Goal: Information Seeking & Learning: Learn about a topic

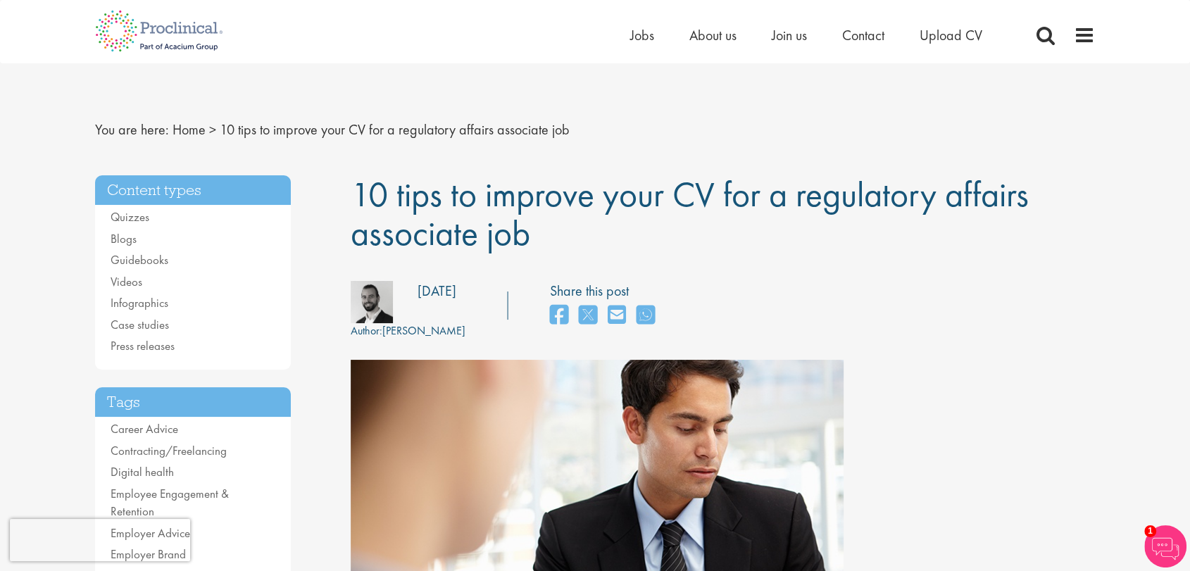
drag, startPoint x: 539, startPoint y: 230, endPoint x: 354, endPoint y: 205, distance: 186.8
click at [354, 205] on h1 "10 tips to improve your CV for a regulatory affairs associate job" at bounding box center [723, 213] width 745 height 77
copy span "10 tips to improve your CV for a regulatory affairs associate job"
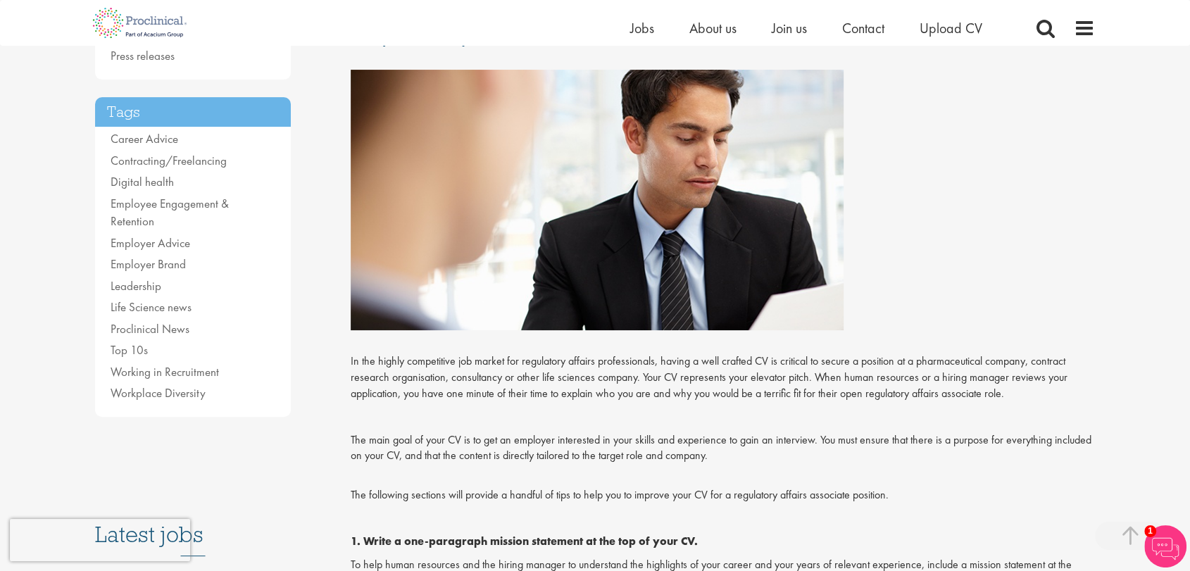
scroll to position [237, 0]
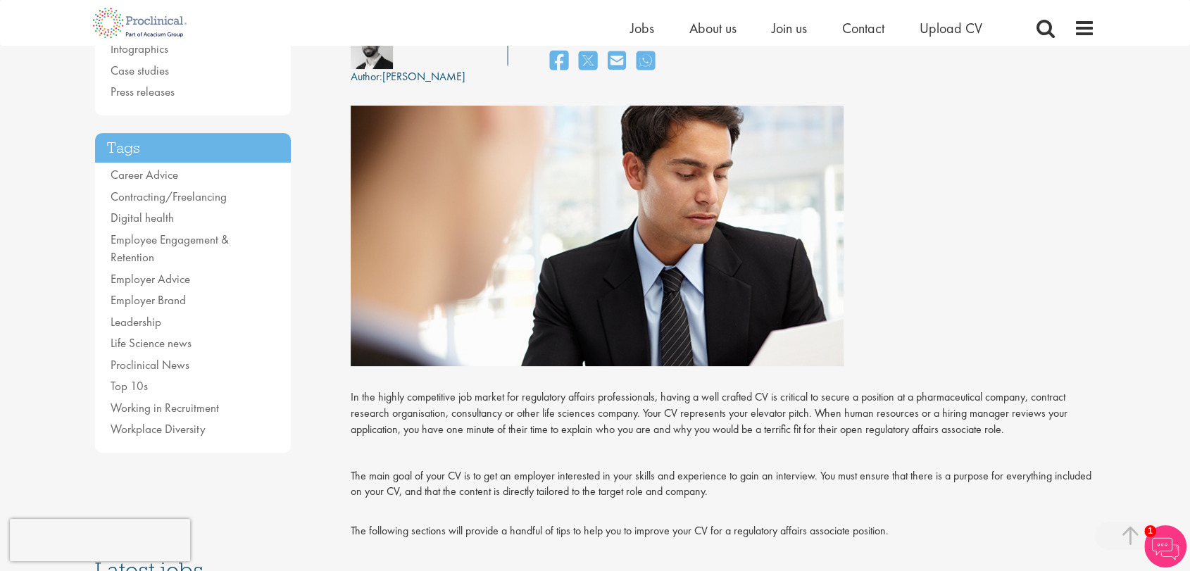
drag, startPoint x: 775, startPoint y: 399, endPoint x: 346, endPoint y: 392, distance: 429.6
copy div "Lo ips dolors ametconsect adi elitse doe temporinci utlabor etdoloremagna, aliq…"
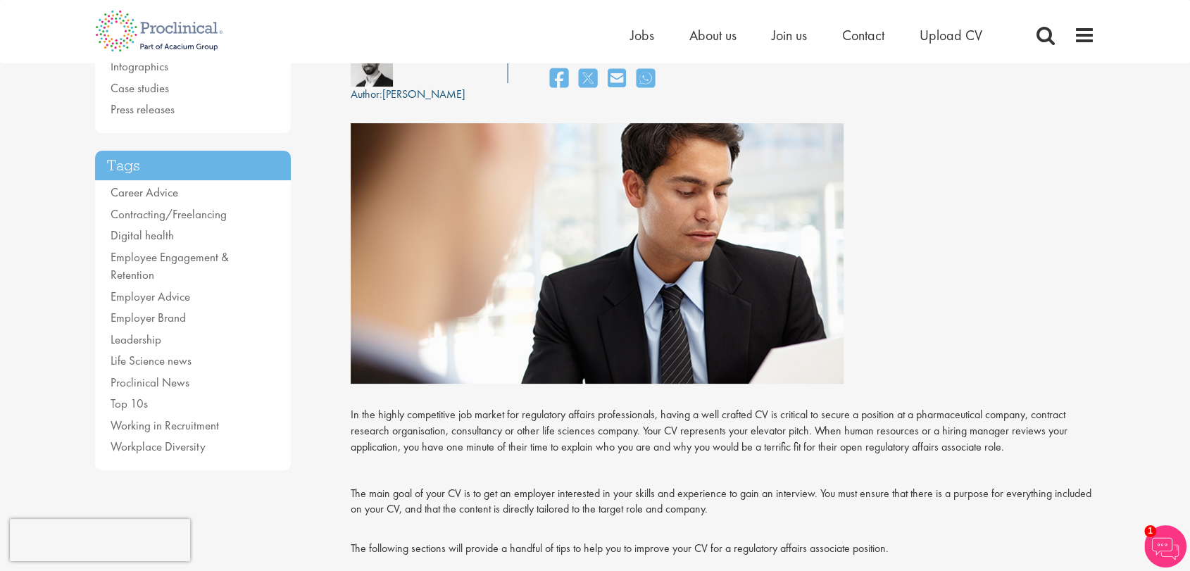
scroll to position [0, 0]
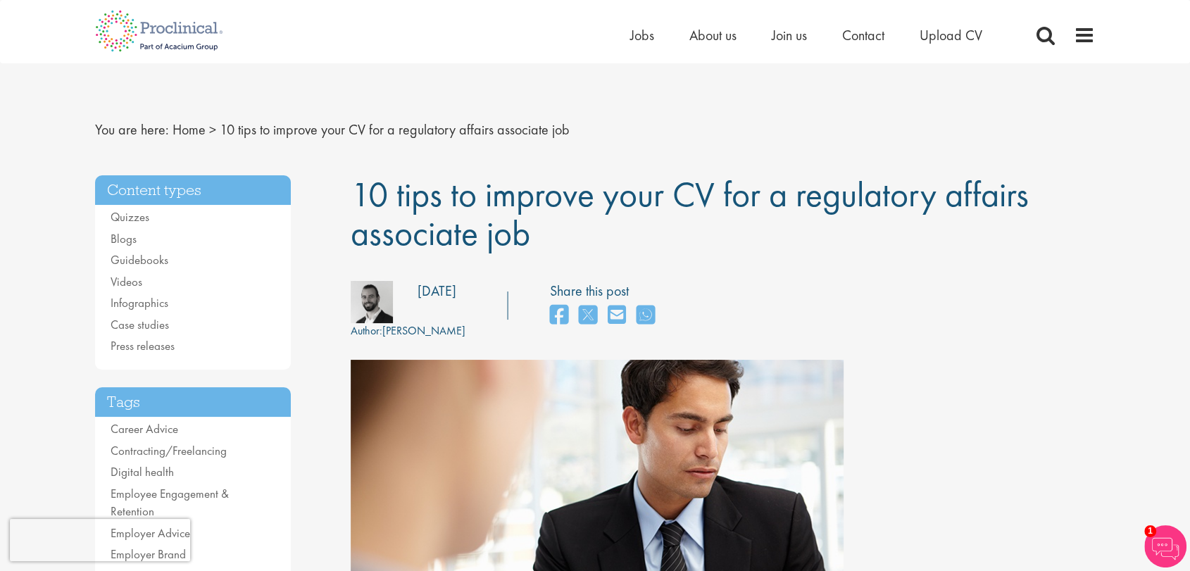
drag, startPoint x: 584, startPoint y: 228, endPoint x: 342, endPoint y: 199, distance: 243.3
copy span "10 tips to improve your CV for a regulatory affairs associate job"
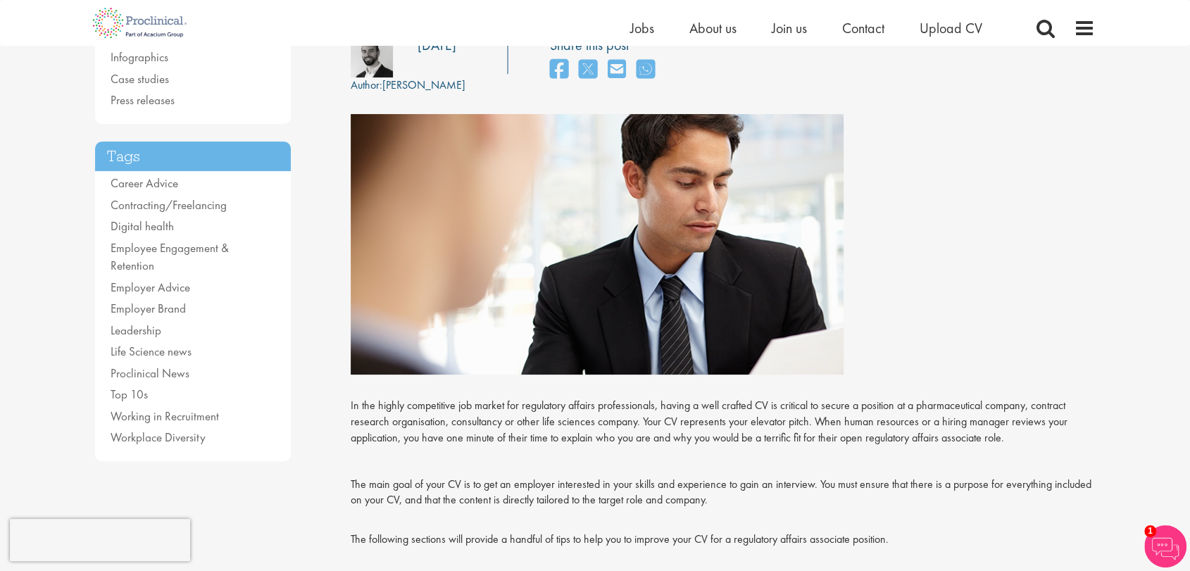
scroll to position [138, 0]
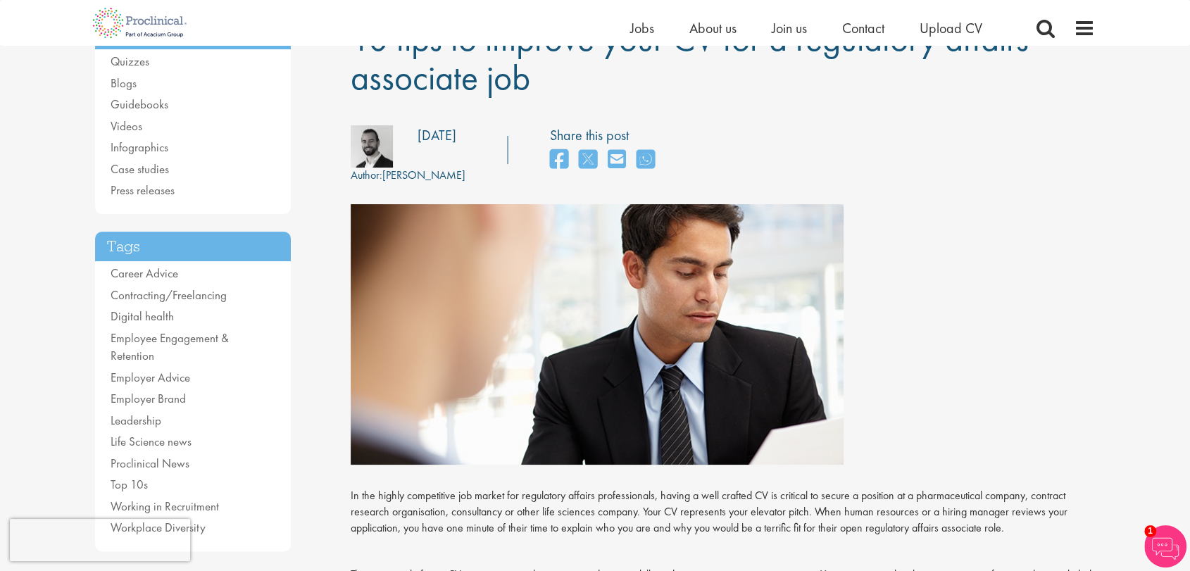
drag, startPoint x: 821, startPoint y: 351, endPoint x: 348, endPoint y: 496, distance: 494.9
copy div "Lo ips dolors ametconsect adi elitse doe temporinci utlabor etdoloremagna, aliq…"
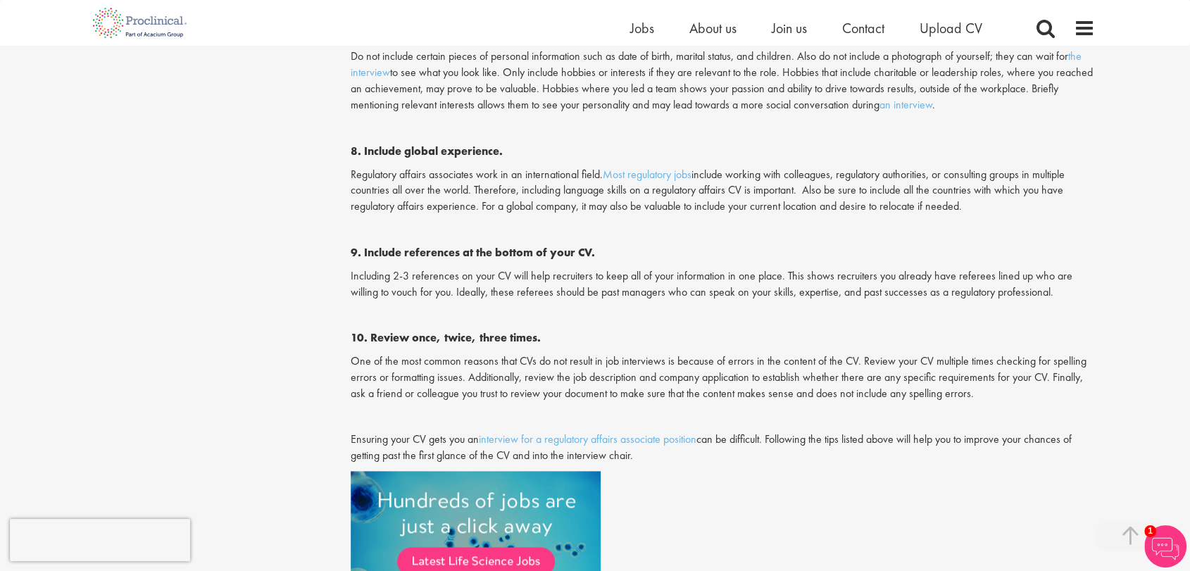
scroll to position [1567, 0]
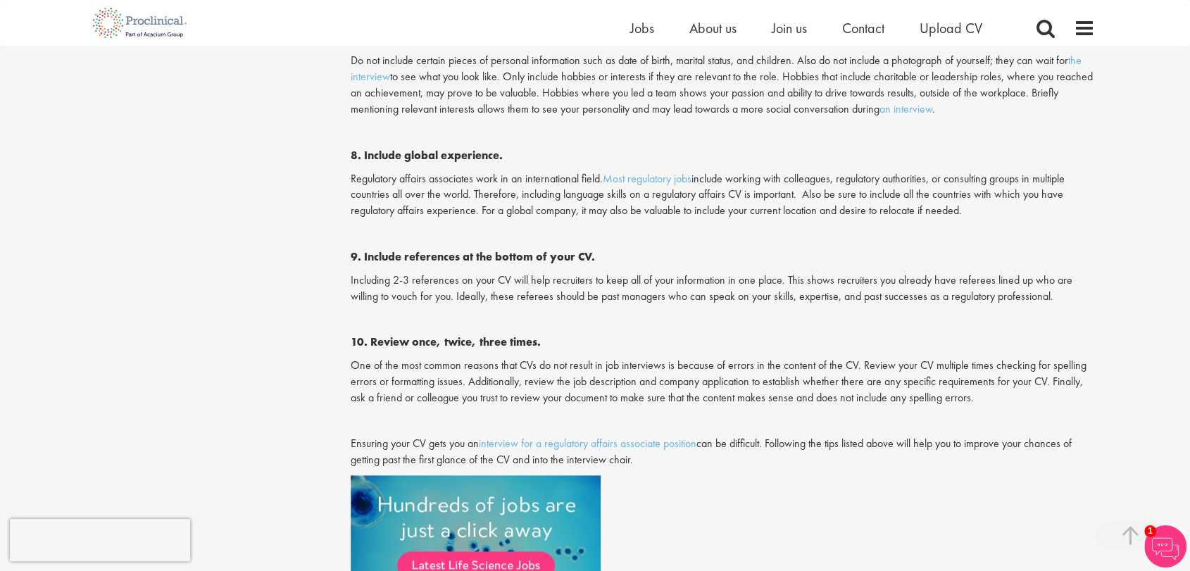
click at [677, 98] on span "Do not include certain pieces of personal information such as date of birth, ma…" at bounding box center [722, 84] width 742 height 63
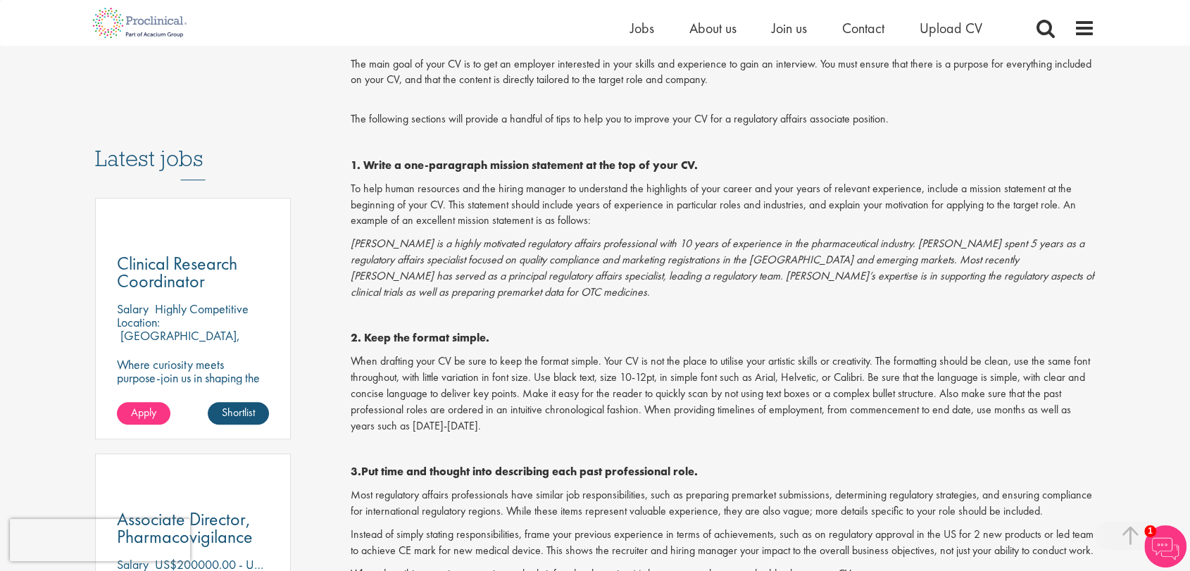
scroll to position [0, 0]
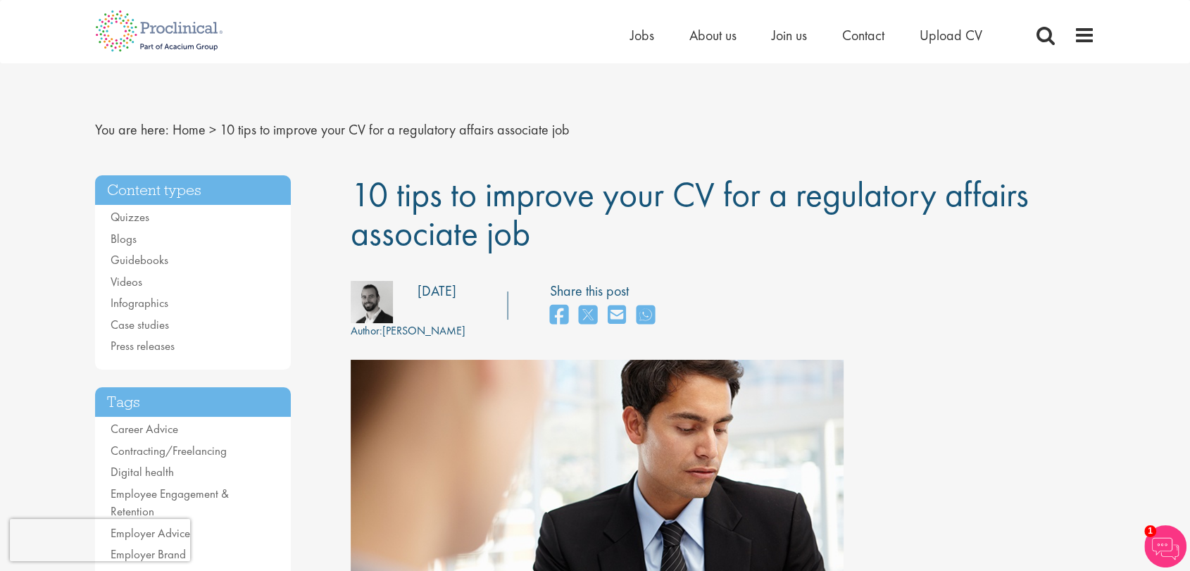
drag, startPoint x: 537, startPoint y: 237, endPoint x: 350, endPoint y: 197, distance: 190.7
click at [351, 197] on h1 "10 tips to improve your CV for a regulatory affairs associate job" at bounding box center [723, 213] width 745 height 77
copy span "10 tips to improve your CV for a regulatory affairs associate job"
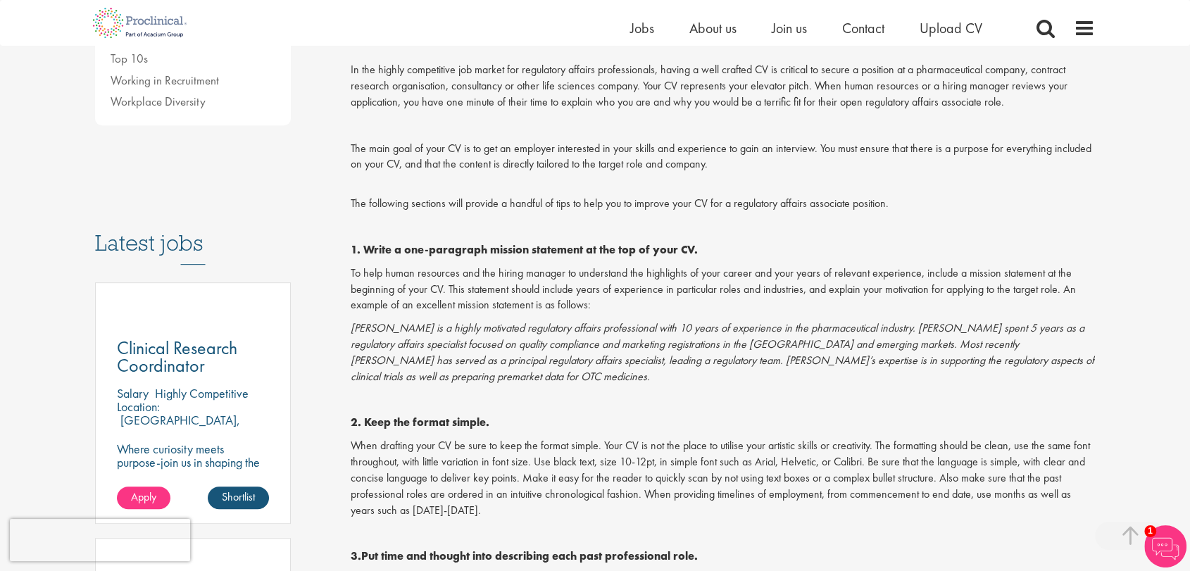
scroll to position [577, 0]
